Goal: Find specific page/section: Find specific page/section

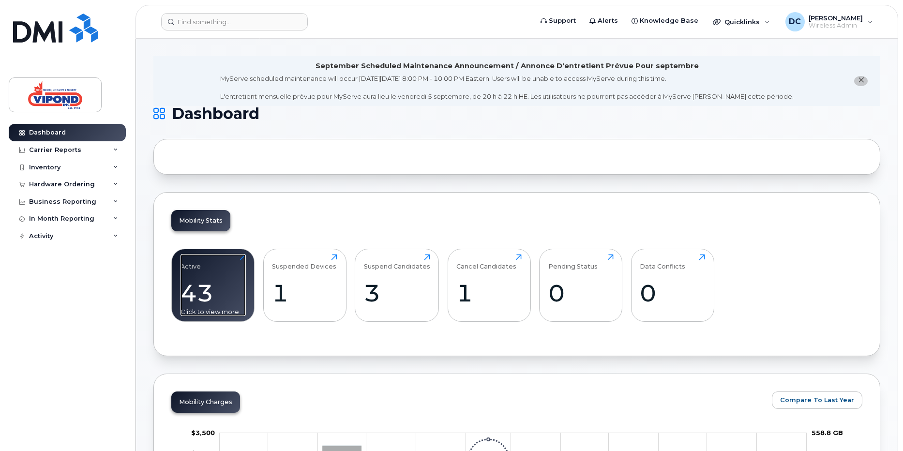
click at [206, 288] on div "43" at bounding box center [212, 293] width 65 height 29
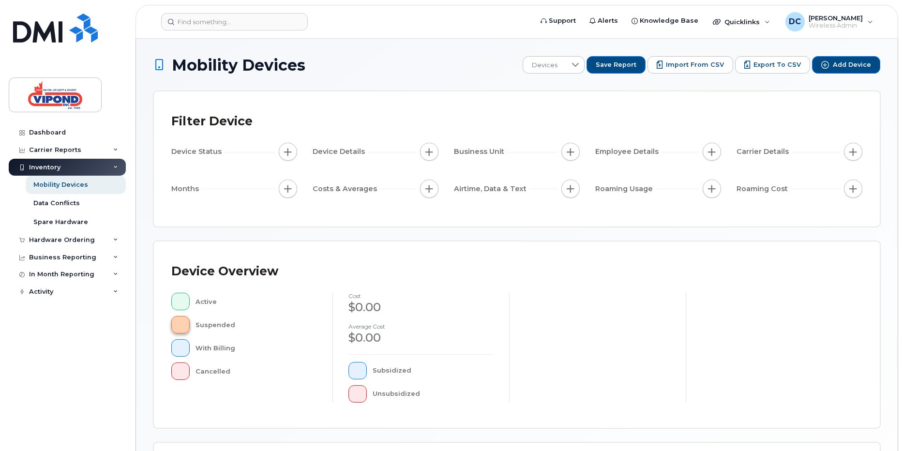
click at [184, 321] on button "button" at bounding box center [180, 324] width 18 height 17
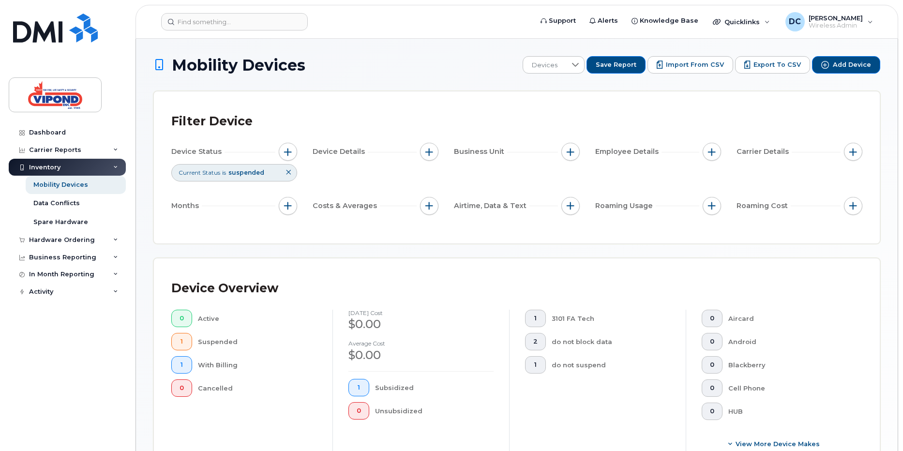
click at [44, 168] on div "Inventory" at bounding box center [44, 168] width 31 height 8
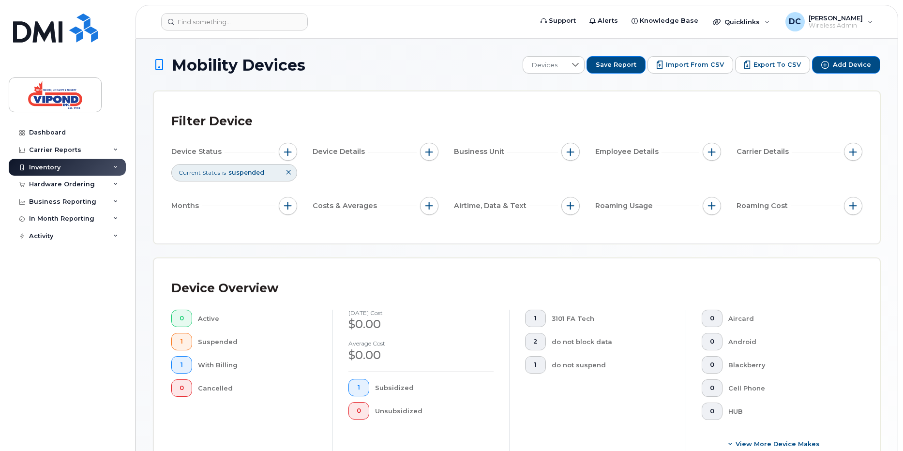
click at [44, 163] on div "Inventory" at bounding box center [67, 167] width 117 height 17
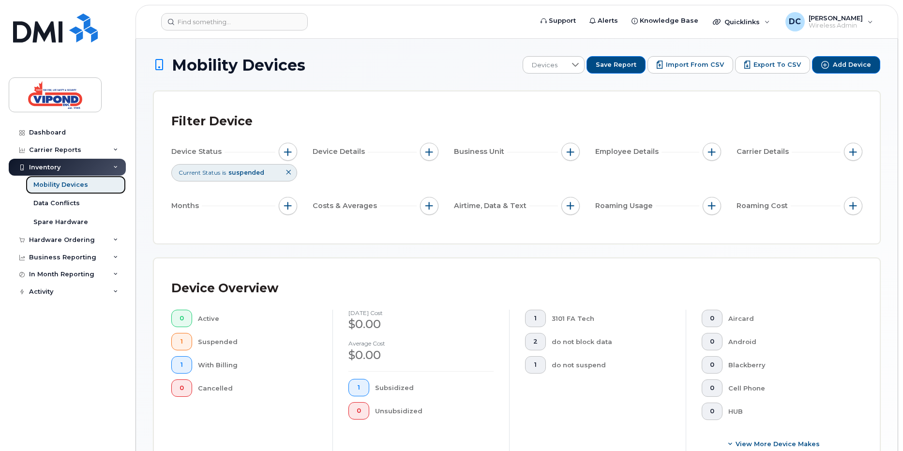
click at [52, 181] on div "Mobility Devices" at bounding box center [60, 184] width 55 height 9
click at [53, 185] on div "Mobility Devices" at bounding box center [60, 184] width 55 height 9
click at [58, 190] on link "Mobility Devices" at bounding box center [76, 185] width 100 height 18
click at [47, 135] on div "Dashboard" at bounding box center [47, 133] width 37 height 8
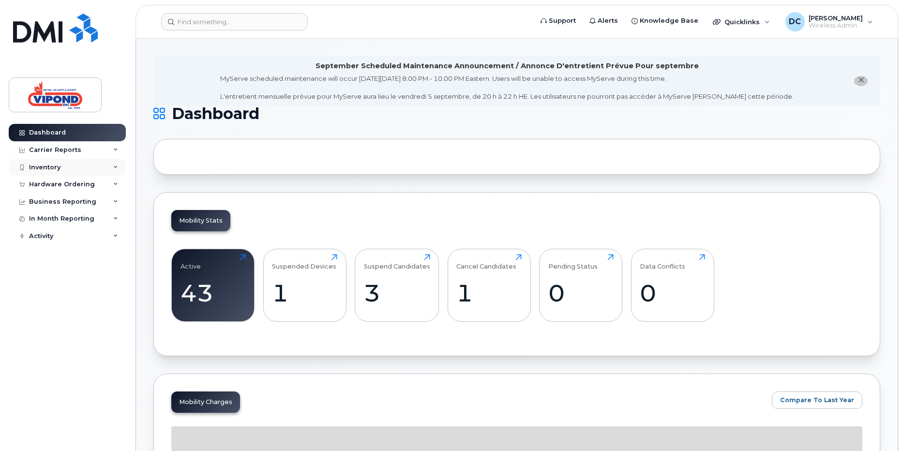
click at [47, 167] on div "Inventory" at bounding box center [44, 168] width 31 height 8
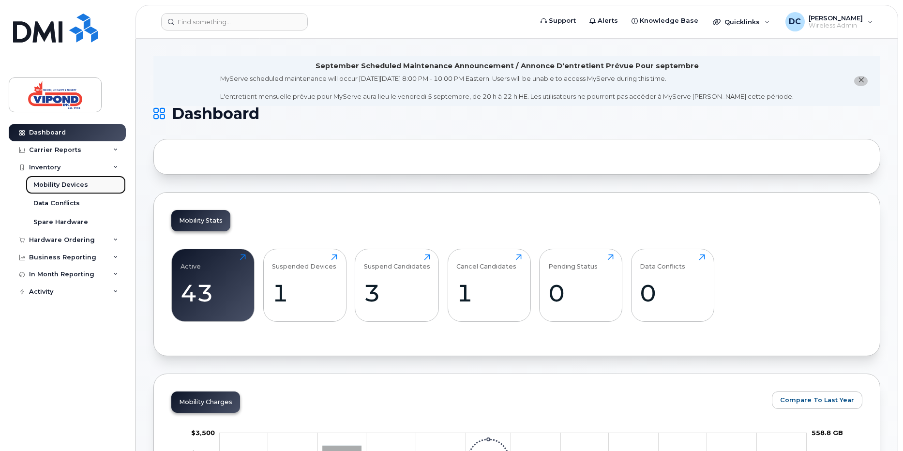
click at [69, 183] on div "Mobility Devices" at bounding box center [60, 184] width 55 height 9
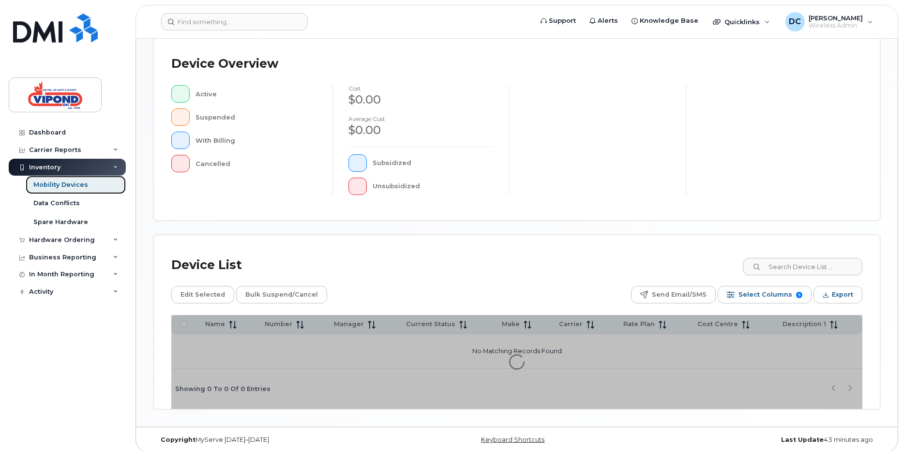
scroll to position [214, 0]
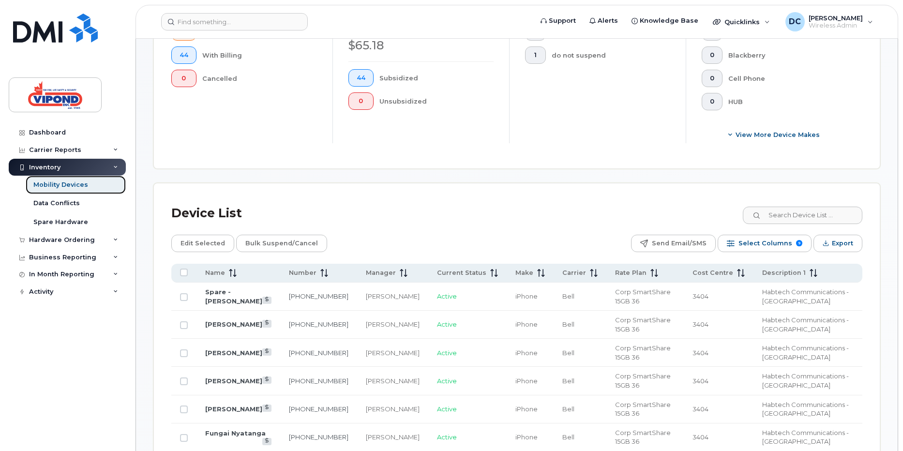
scroll to position [214, 0]
